Goal: Task Accomplishment & Management: Complete application form

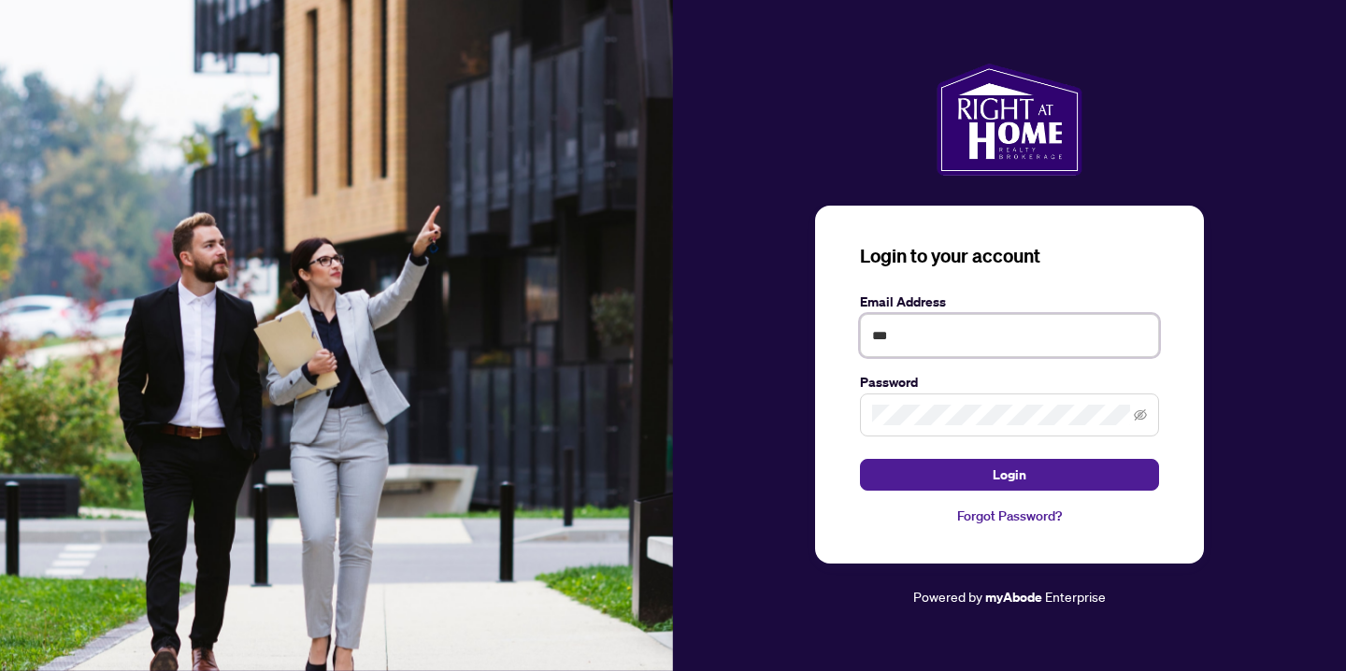
click at [939, 330] on input "***" at bounding box center [1009, 335] width 299 height 43
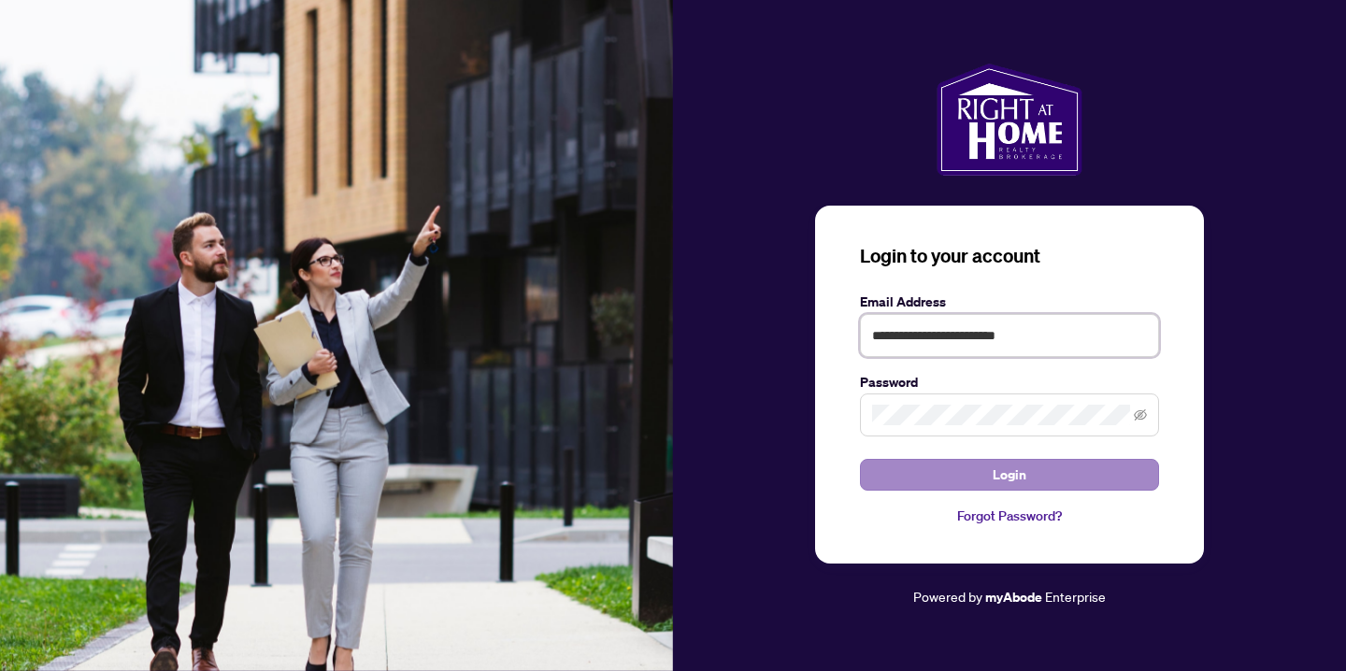
type input "**********"
click at [956, 462] on button "Login" at bounding box center [1009, 475] width 299 height 32
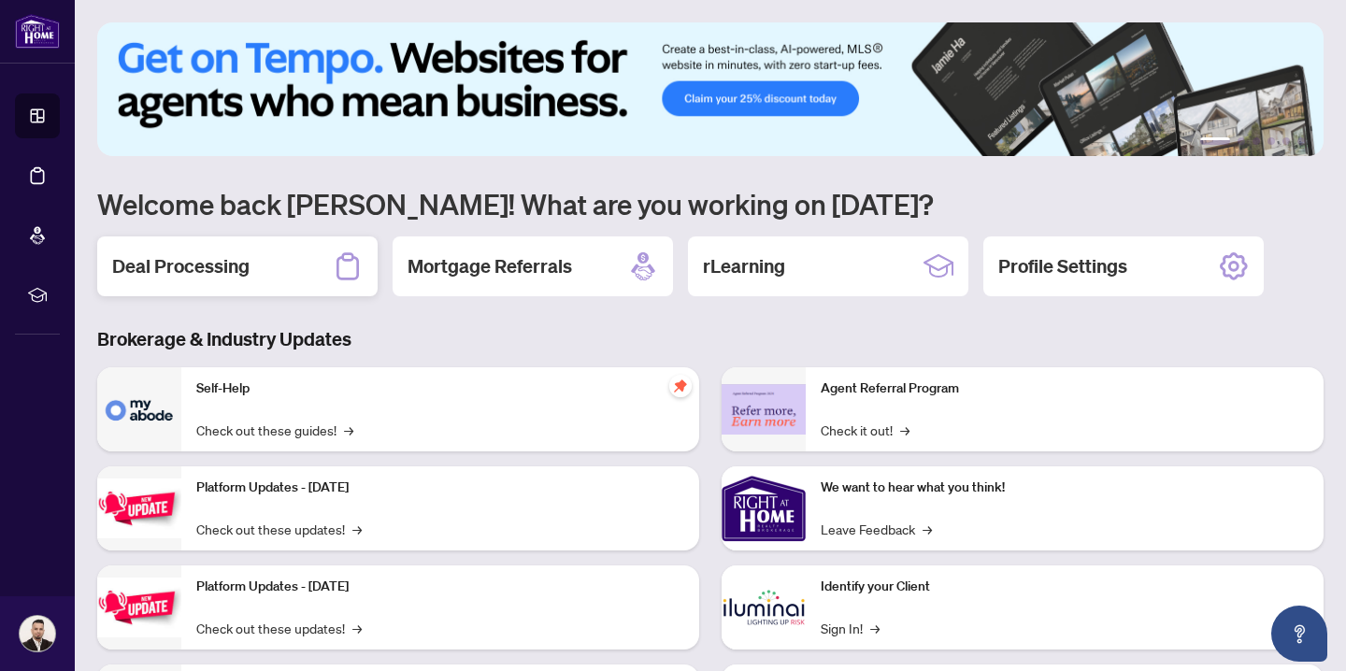
click at [307, 274] on div "Deal Processing" at bounding box center [237, 266] width 280 height 60
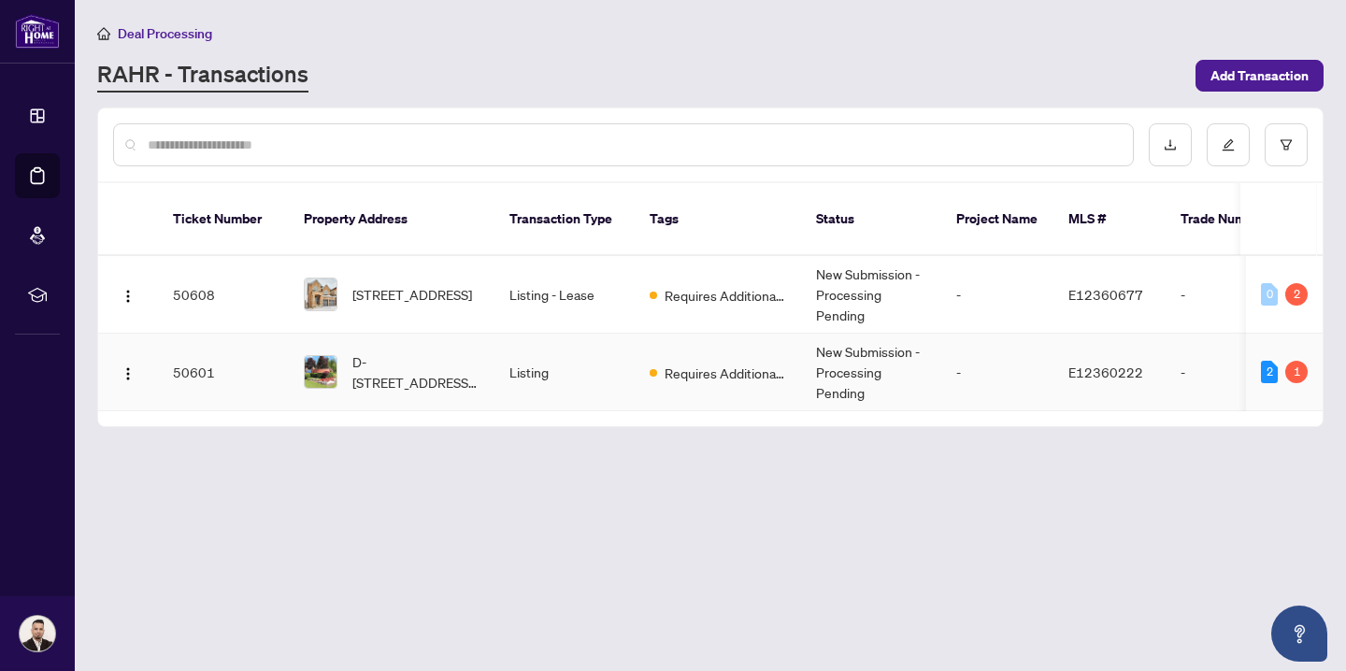
click at [635, 353] on td "Requires Additional Docs" at bounding box center [718, 373] width 166 height 78
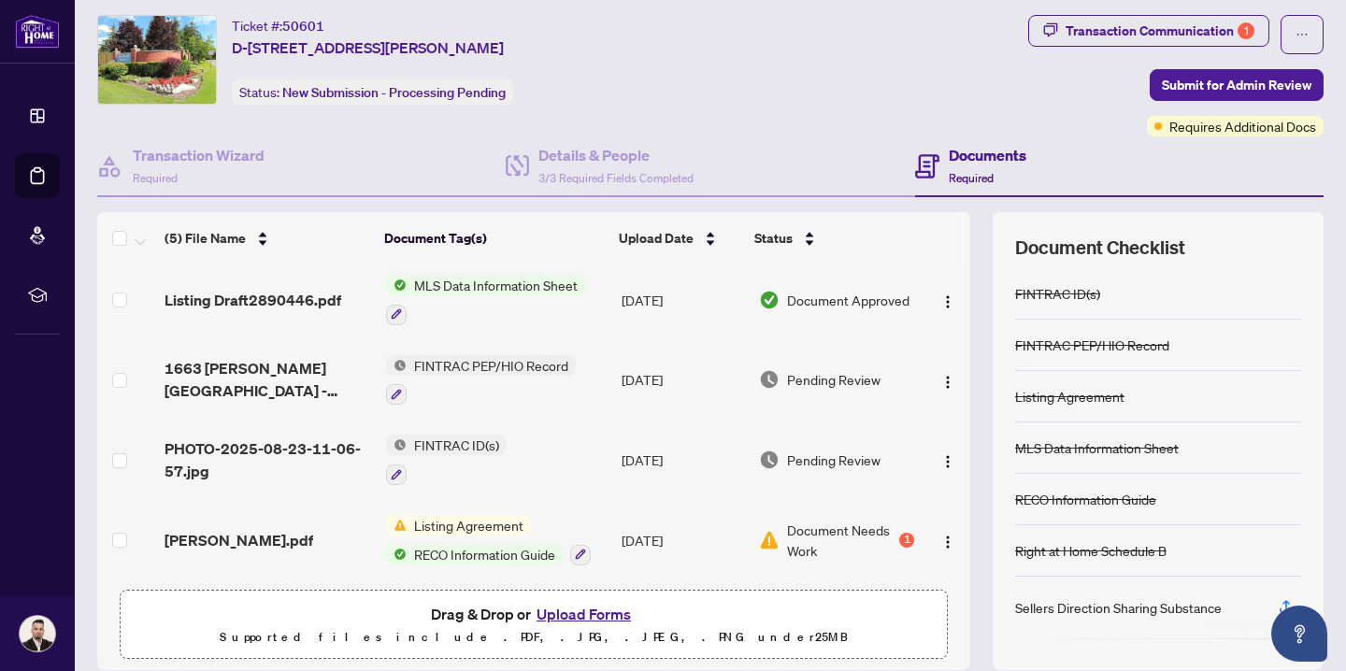
scroll to position [49, 0]
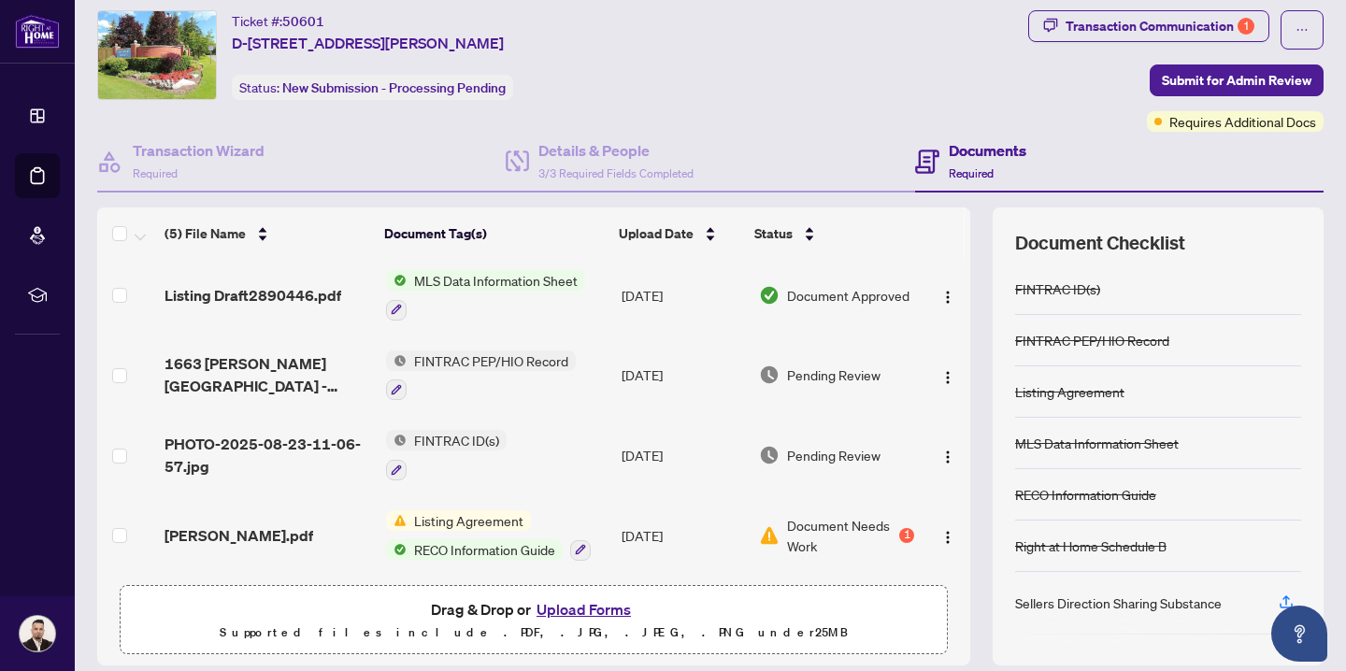
click at [501, 510] on span "Listing Agreement" at bounding box center [469, 520] width 124 height 21
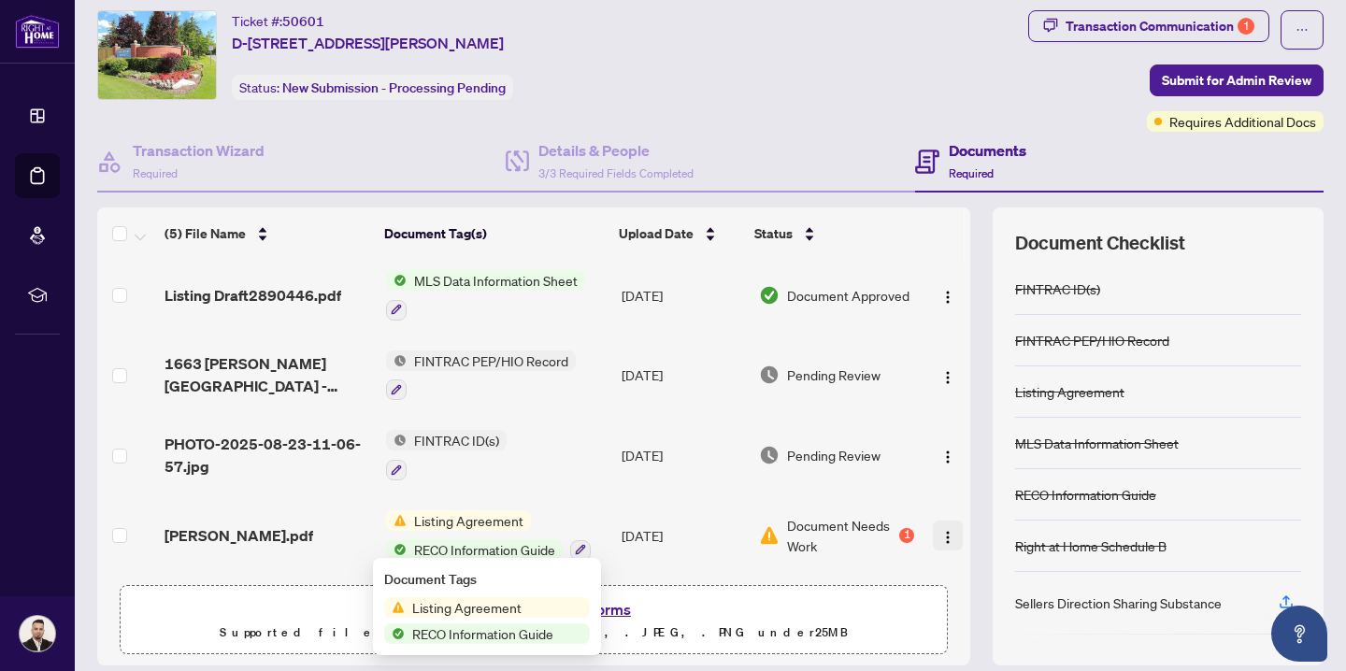
click at [940, 530] on img "button" at bounding box center [947, 537] width 15 height 15
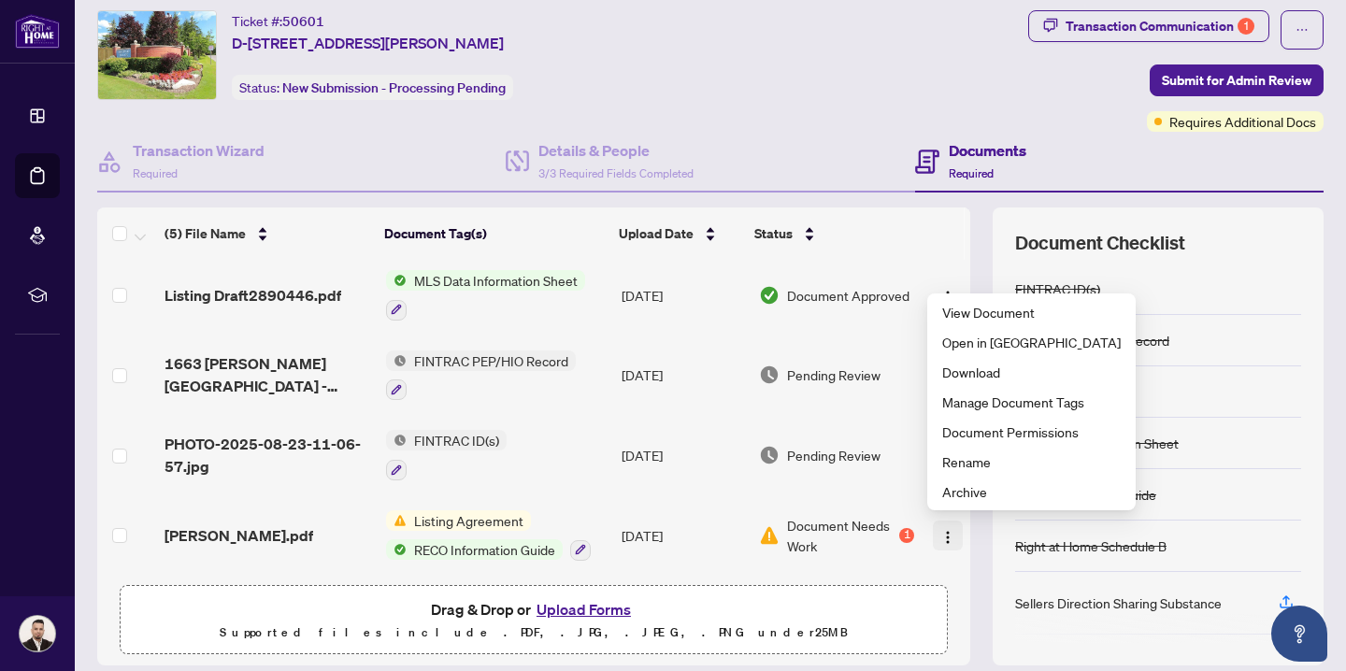
click at [940, 530] on img "button" at bounding box center [947, 537] width 15 height 15
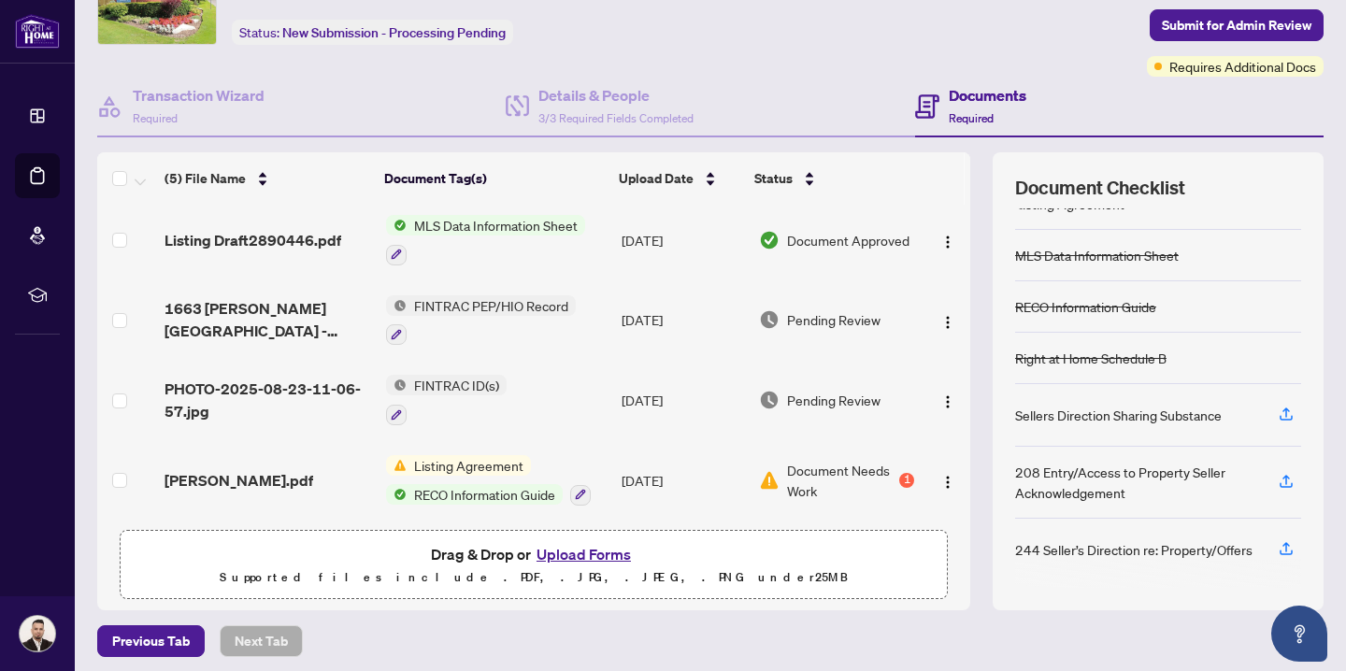
scroll to position [111, 0]
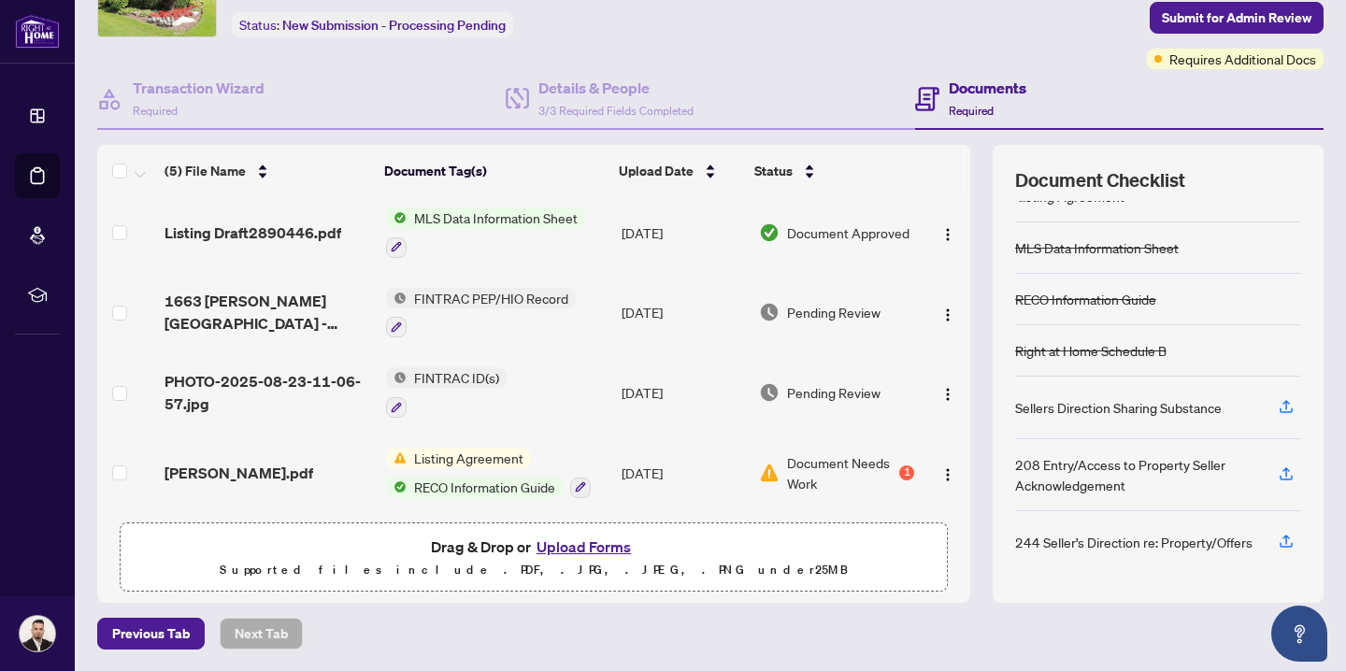
click at [595, 544] on button "Upload Forms" at bounding box center [584, 547] width 106 height 24
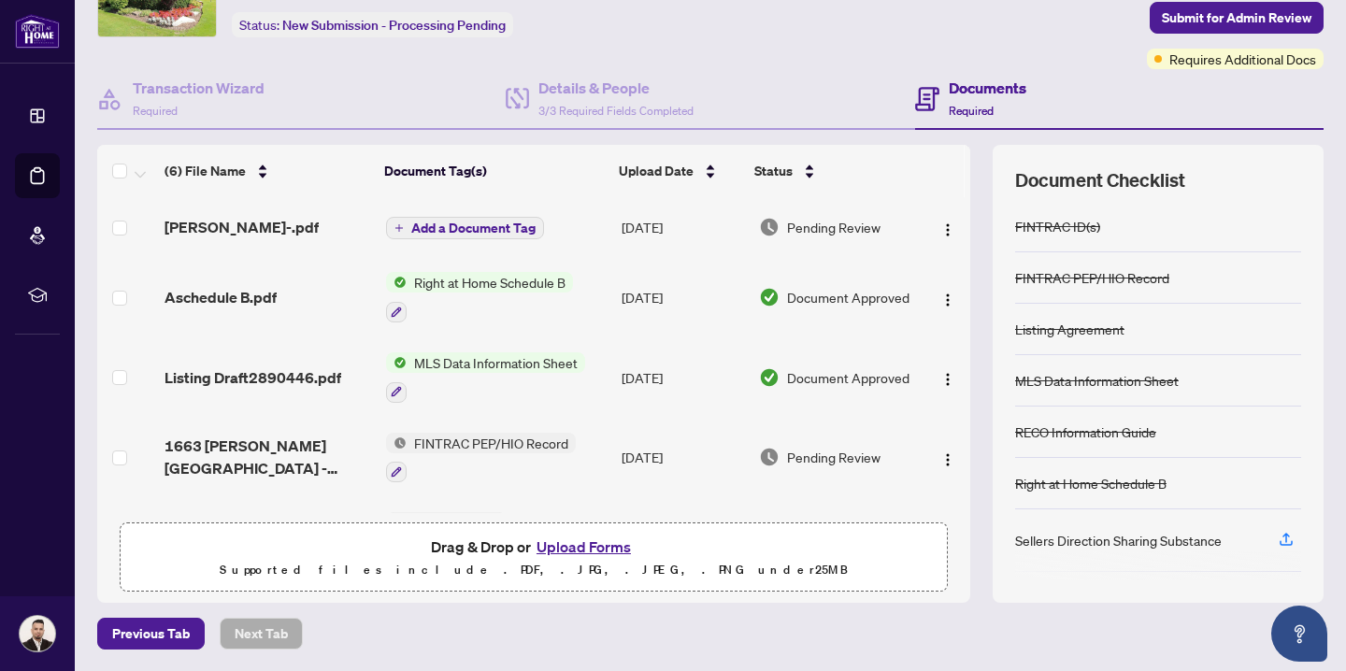
scroll to position [0, 0]
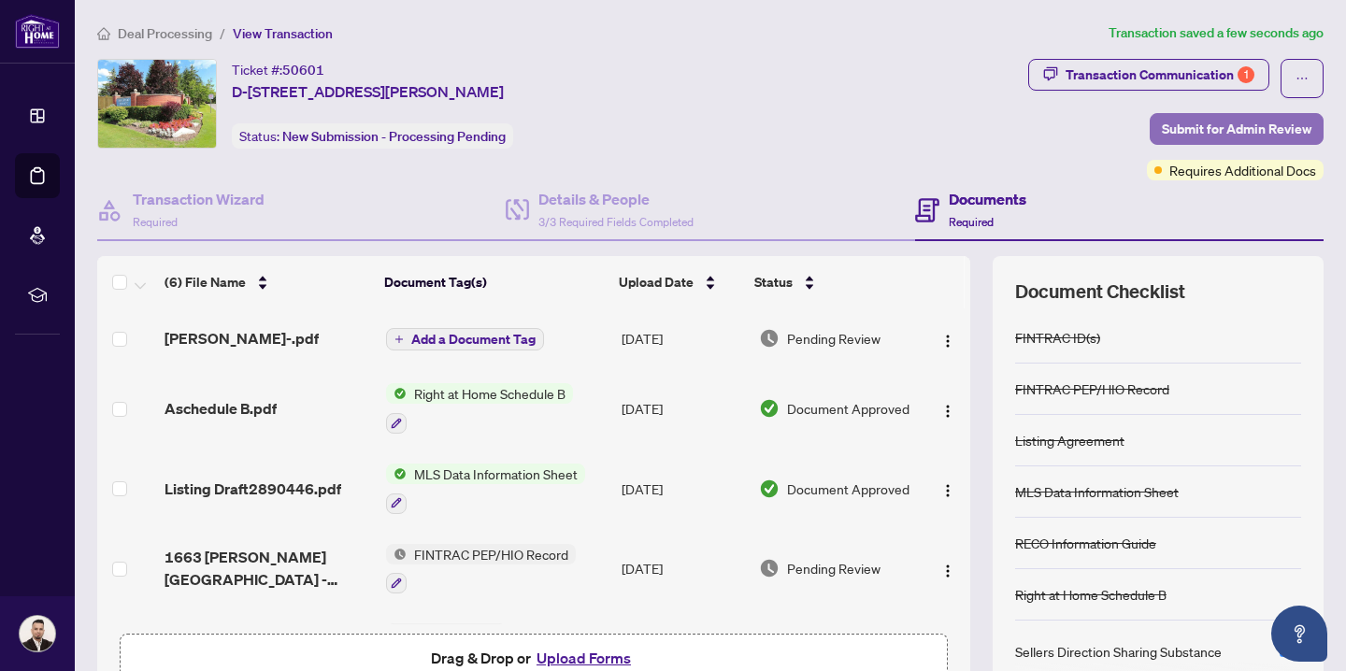
click at [1217, 123] on span "Submit for Admin Review" at bounding box center [1237, 129] width 150 height 30
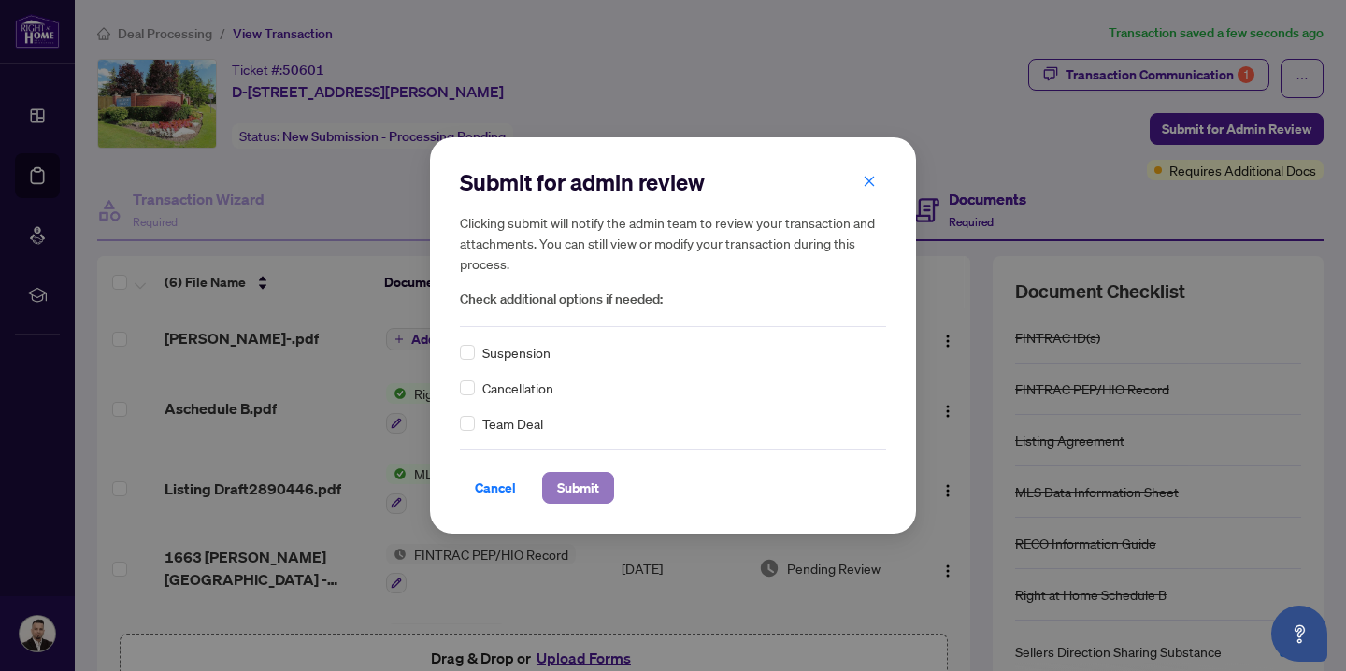
click at [589, 487] on span "Submit" at bounding box center [578, 488] width 42 height 30
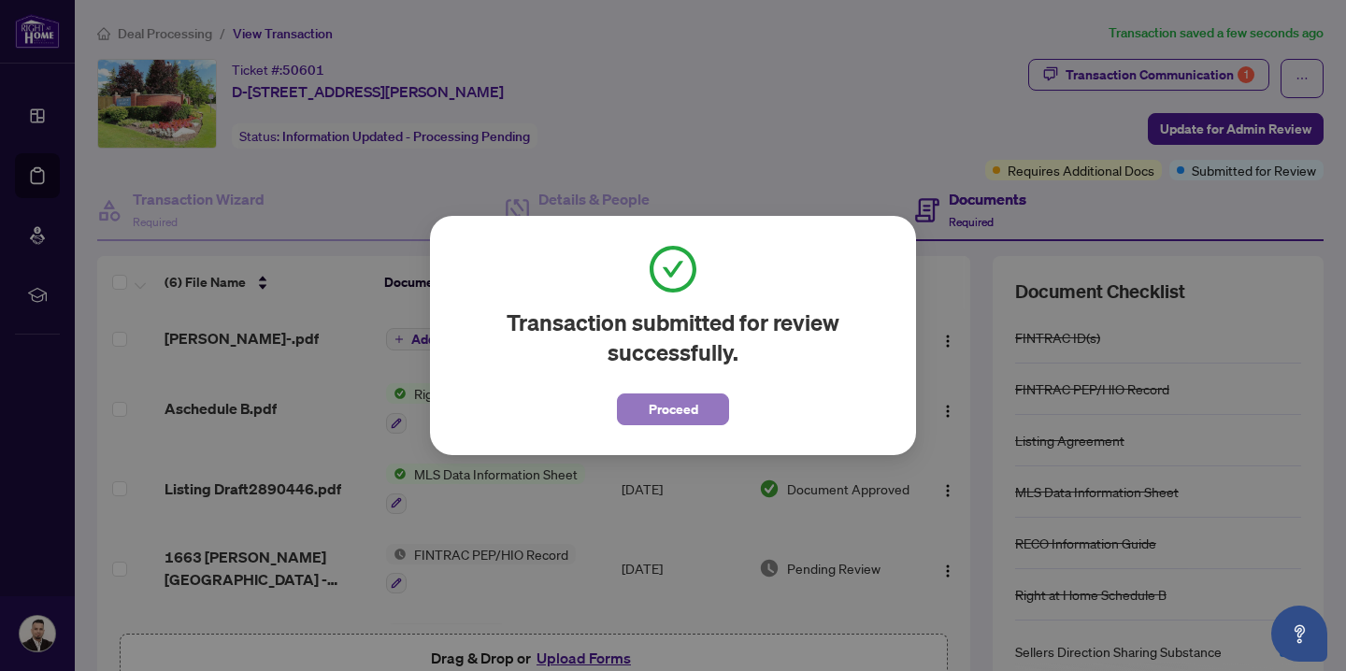
click at [655, 409] on span "Proceed" at bounding box center [674, 409] width 50 height 30
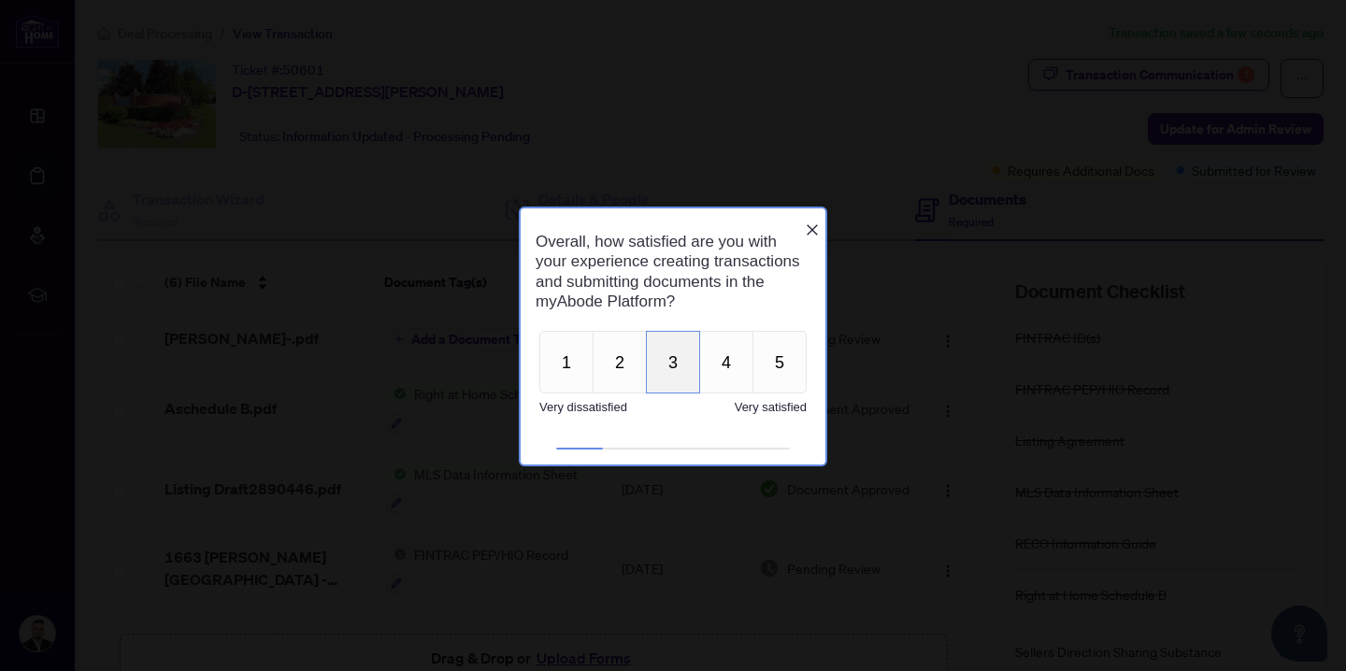
click at [688, 379] on button "3" at bounding box center [673, 361] width 54 height 63
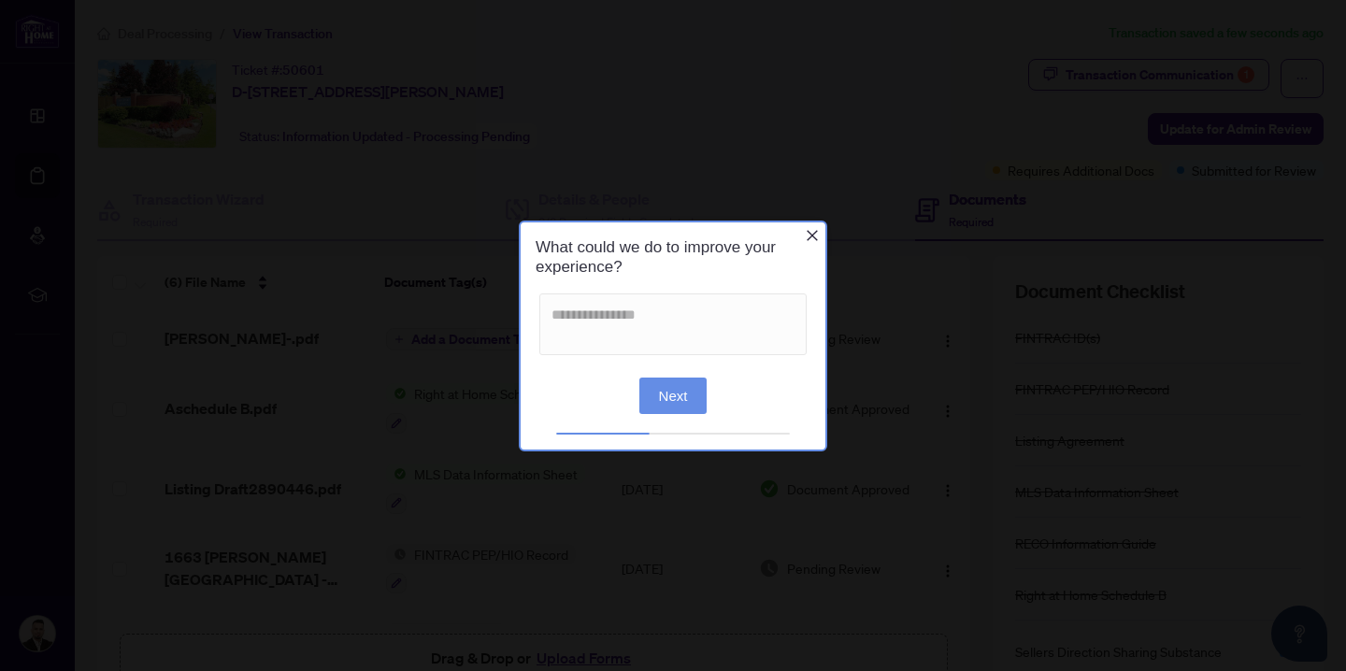
click at [688, 380] on button "Next" at bounding box center [673, 396] width 68 height 36
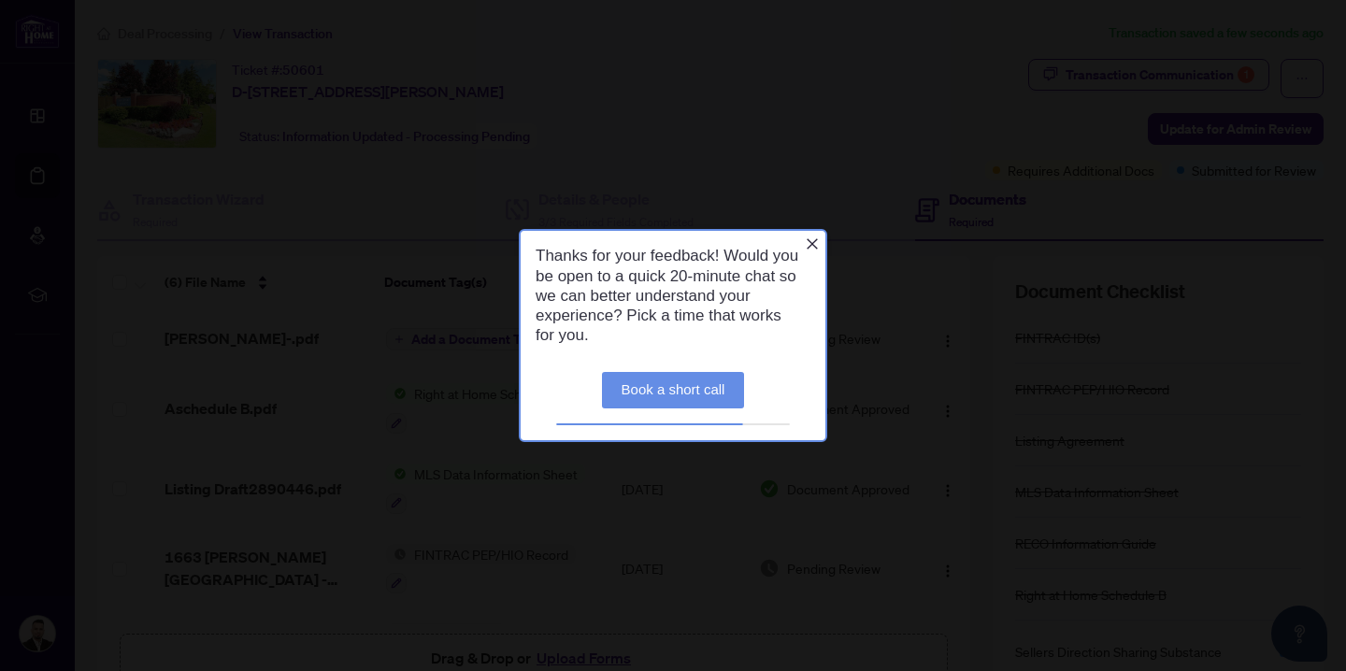
click at [688, 380] on link "Book a short call" at bounding box center [673, 390] width 143 height 36
